Goal: Task Accomplishment & Management: Use online tool/utility

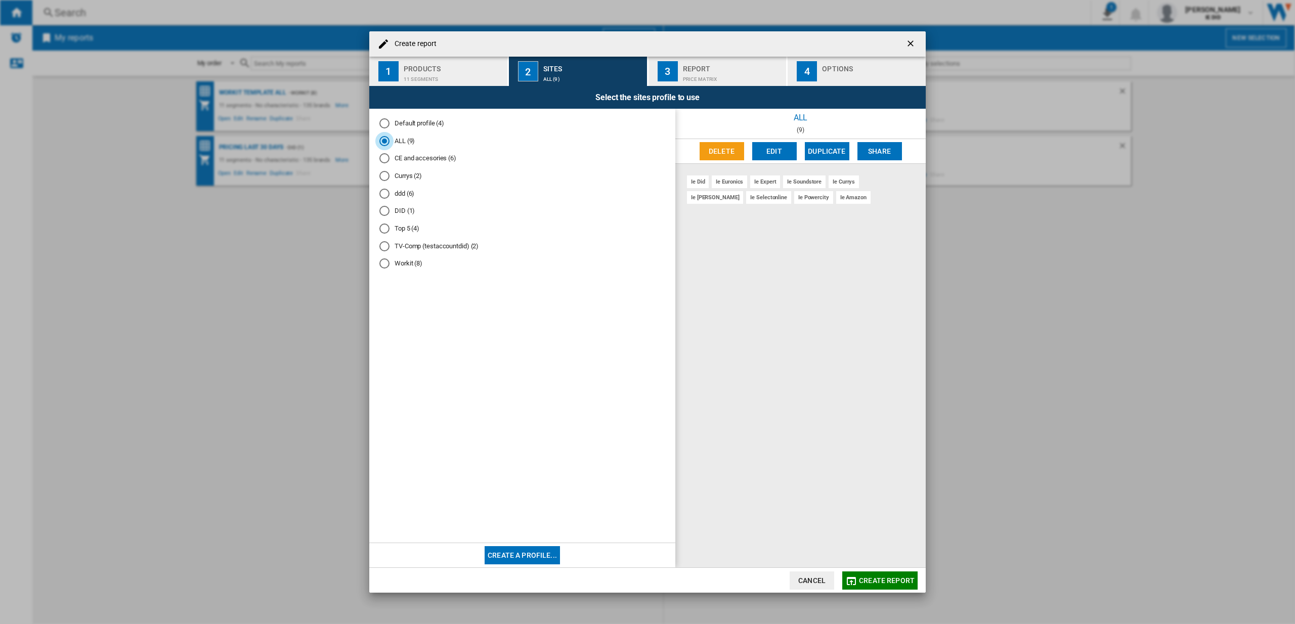
click at [819, 584] on button "Cancel" at bounding box center [811, 580] width 44 height 18
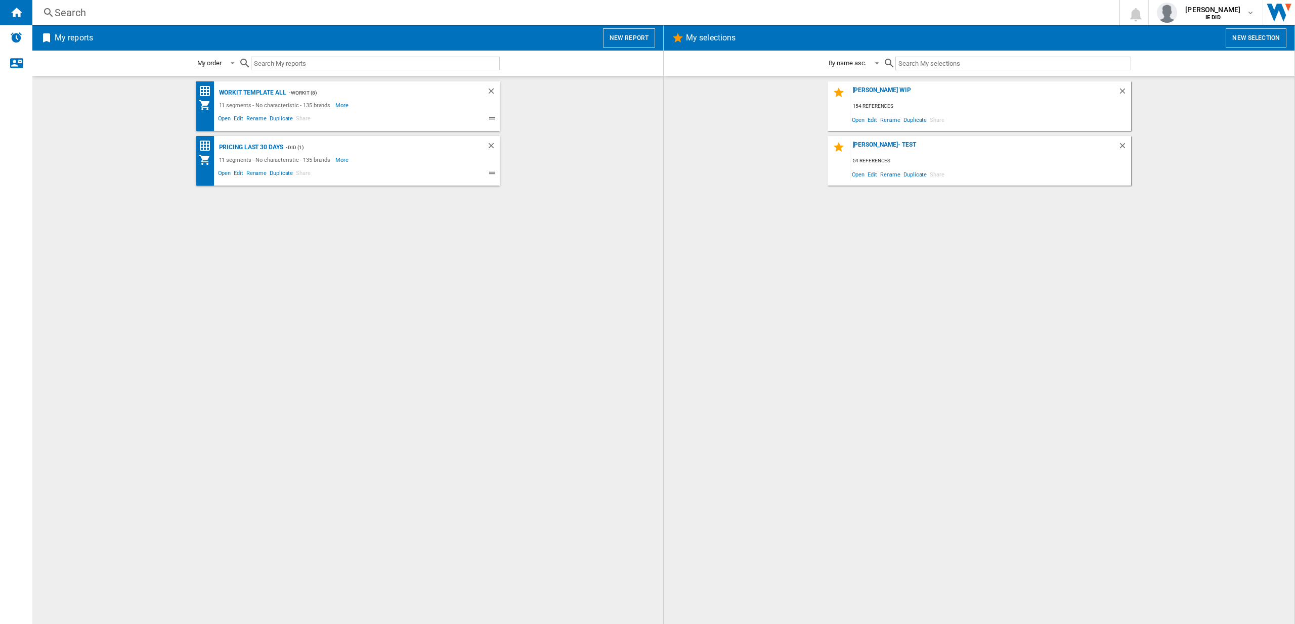
click at [653, 33] on button "New report" at bounding box center [629, 37] width 52 height 19
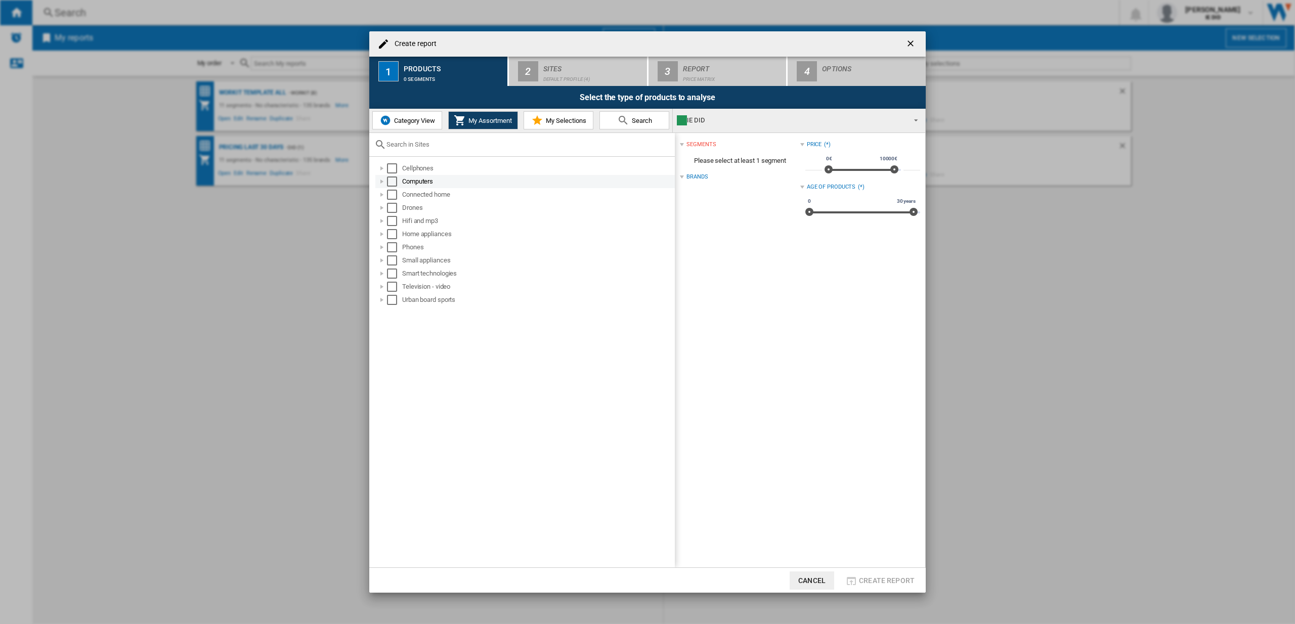
drag, startPoint x: 395, startPoint y: 169, endPoint x: 401, endPoint y: 182, distance: 14.5
click at [395, 171] on div "Select" at bounding box center [392, 168] width 10 height 10
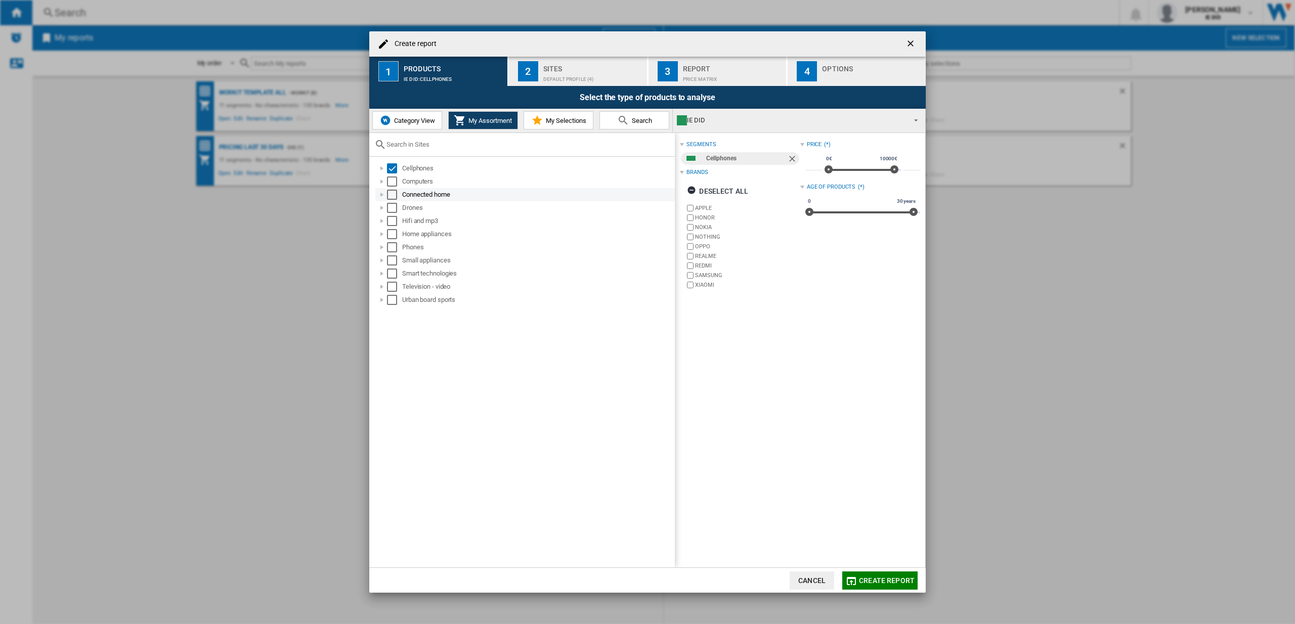
drag, startPoint x: 395, startPoint y: 182, endPoint x: 394, endPoint y: 189, distance: 7.7
click at [395, 182] on div "Select" at bounding box center [392, 181] width 10 height 10
drag, startPoint x: 394, startPoint y: 195, endPoint x: 393, endPoint y: 204, distance: 9.7
click at [394, 195] on div "Select" at bounding box center [392, 195] width 10 height 10
drag, startPoint x: 394, startPoint y: 207, endPoint x: 392, endPoint y: 227, distance: 19.3
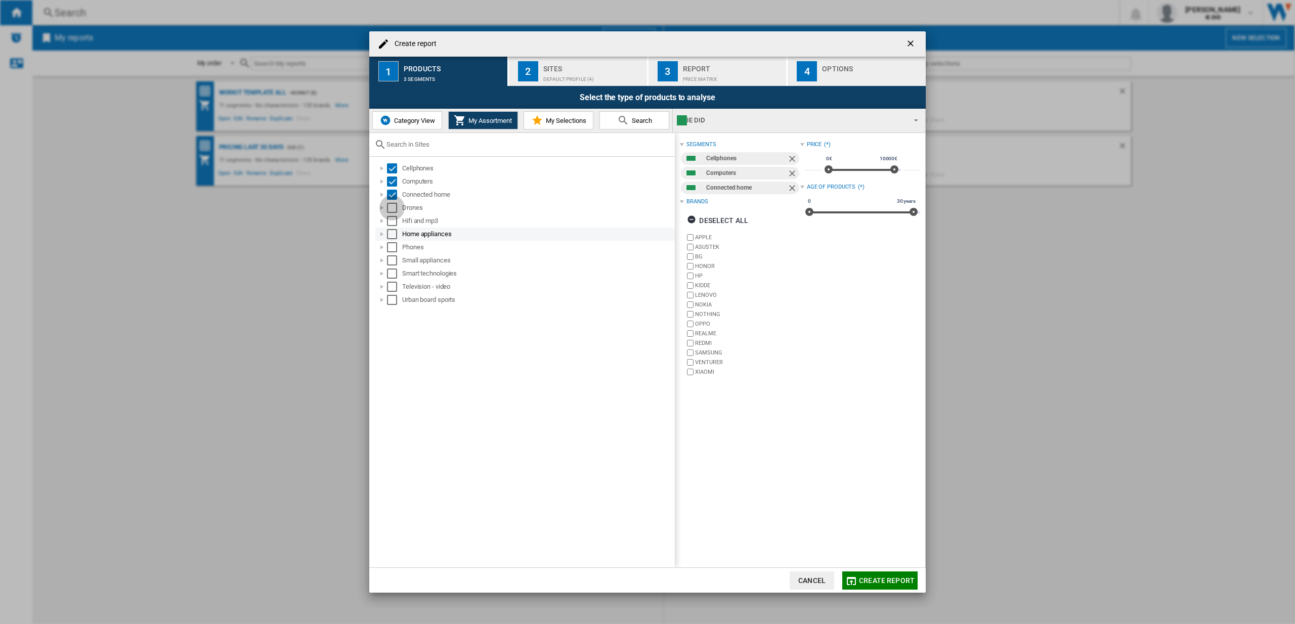
click at [394, 208] on div "Select" at bounding box center [392, 208] width 10 height 10
click at [392, 228] on div "Home appliances" at bounding box center [524, 234] width 299 height 13
drag, startPoint x: 391, startPoint y: 220, endPoint x: 391, endPoint y: 227, distance: 6.6
click at [391, 220] on div "Select" at bounding box center [392, 221] width 10 height 10
click at [393, 238] on div "Select" at bounding box center [392, 234] width 10 height 10
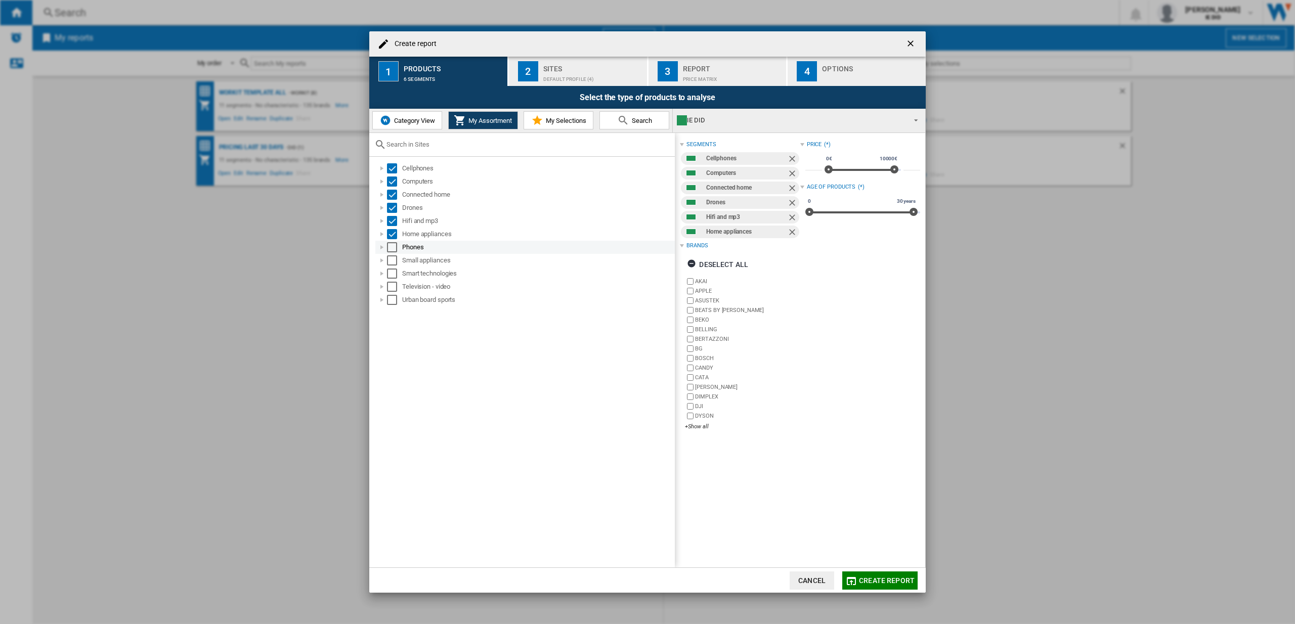
click at [396, 249] on div "Select" at bounding box center [392, 247] width 10 height 10
click at [392, 264] on div "Select" at bounding box center [392, 260] width 10 height 10
click at [395, 275] on div "Select" at bounding box center [392, 274] width 10 height 10
drag, startPoint x: 394, startPoint y: 286, endPoint x: 394, endPoint y: 301, distance: 15.7
click at [394, 287] on div "Select" at bounding box center [392, 287] width 10 height 10
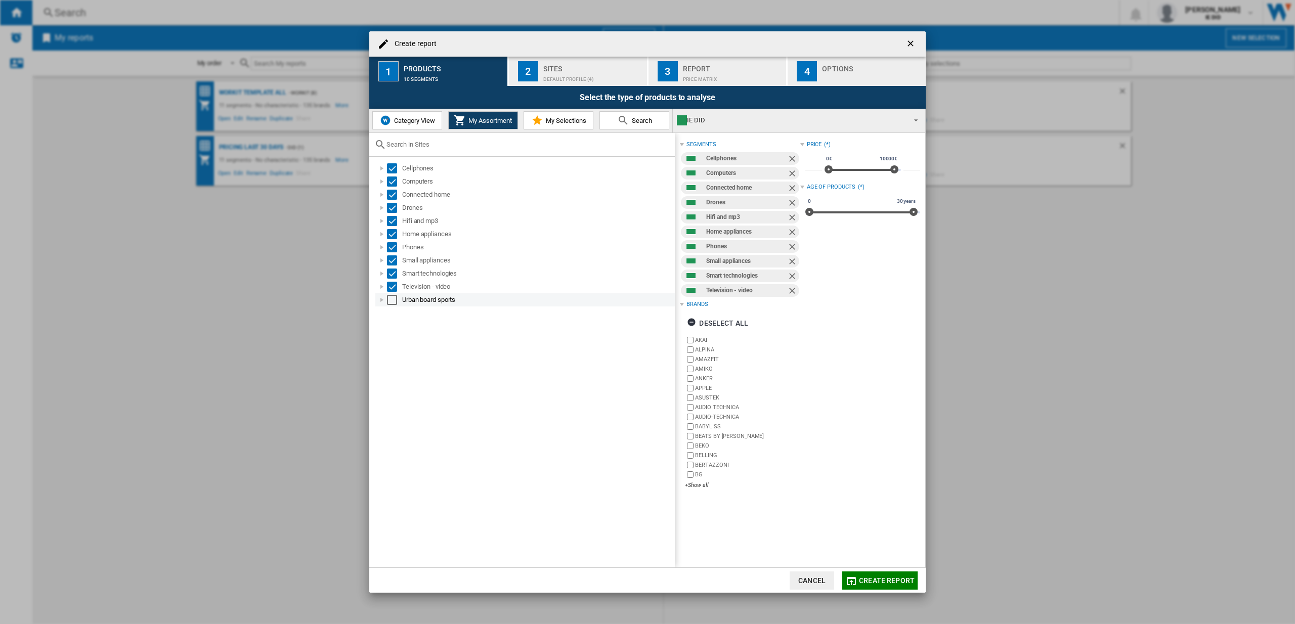
click at [393, 304] on div "Urban board sports" at bounding box center [524, 299] width 299 height 13
click at [395, 302] on div "Select" at bounding box center [392, 300] width 10 height 10
click at [584, 72] on div "Default profile (4)" at bounding box center [593, 76] width 100 height 11
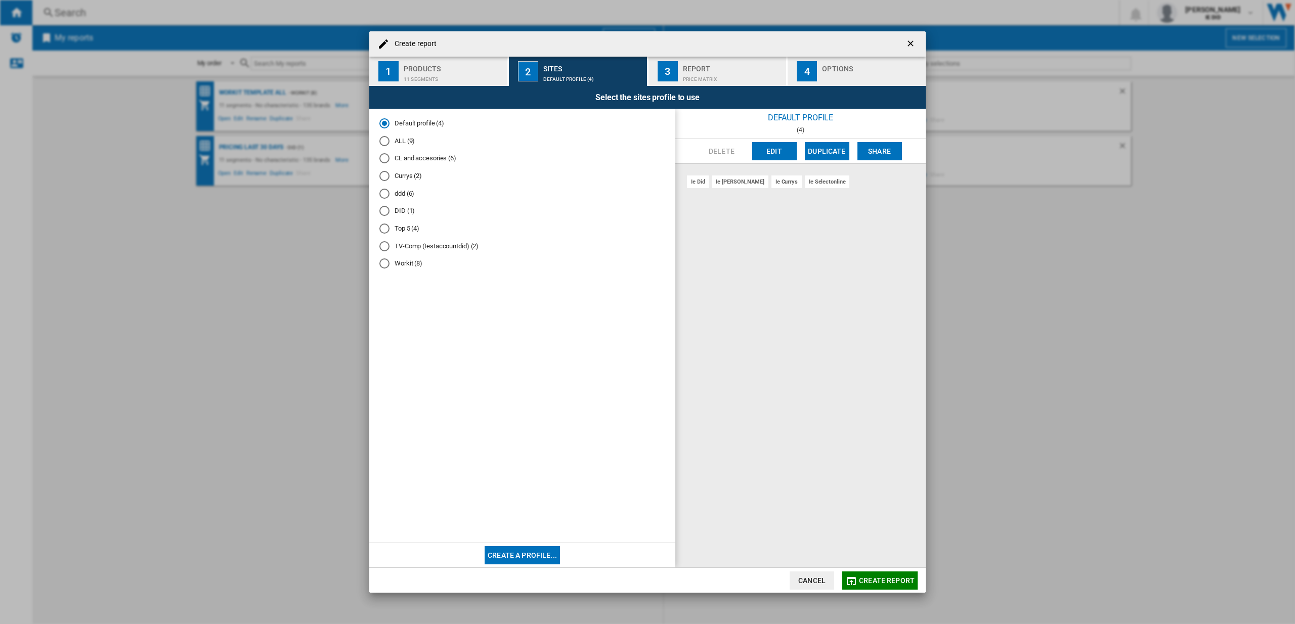
click at [390, 139] on md-radio-button "ALL (9)" at bounding box center [522, 141] width 286 height 10
drag, startPoint x: 874, startPoint y: 572, endPoint x: 868, endPoint y: 574, distance: 6.3
click at [874, 573] on button "Create report" at bounding box center [879, 580] width 75 height 18
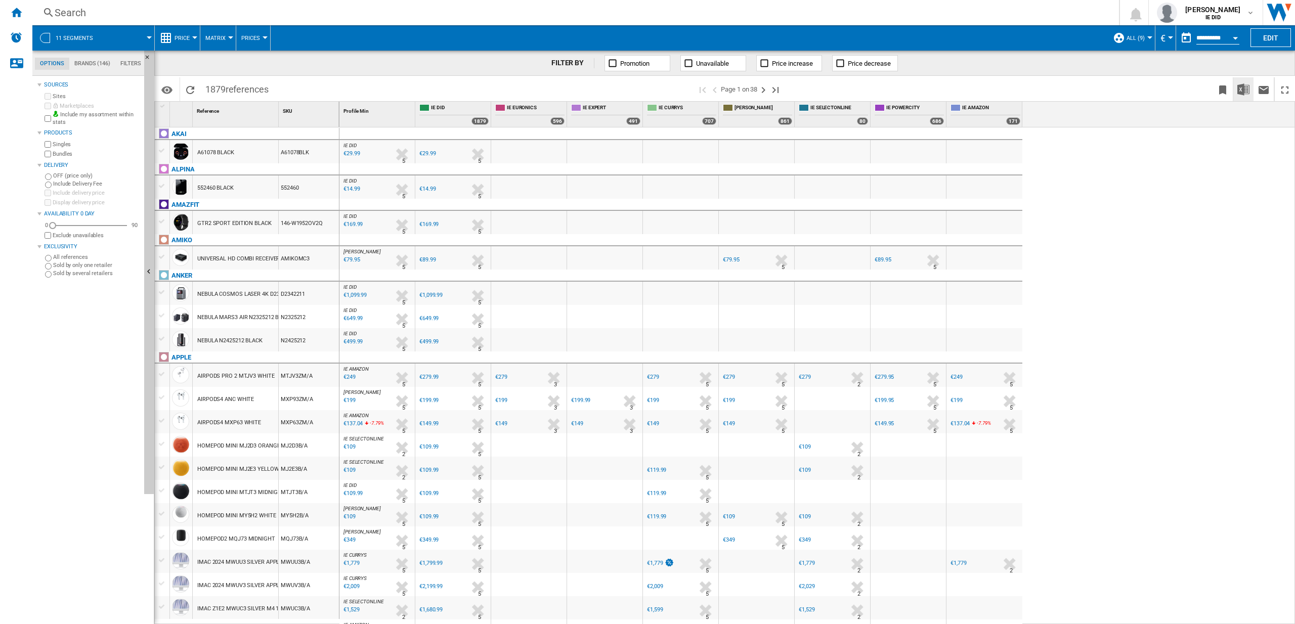
click at [1245, 90] on img "Download in Excel" at bounding box center [1243, 89] width 12 height 12
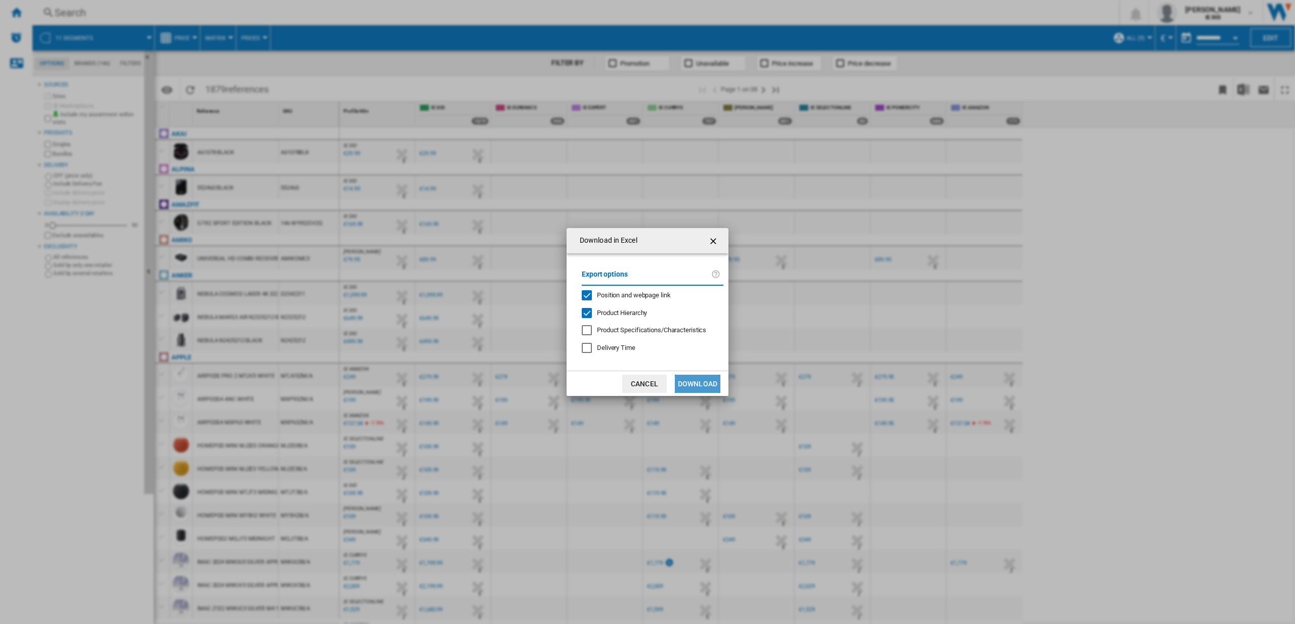
click at [707, 384] on button "Download" at bounding box center [698, 384] width 46 height 18
